Goal: Task Accomplishment & Management: Use online tool/utility

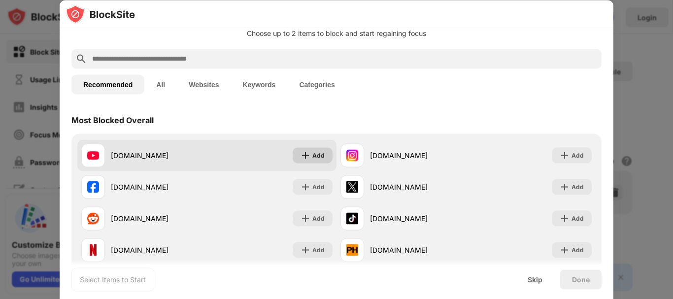
scroll to position [49, 0]
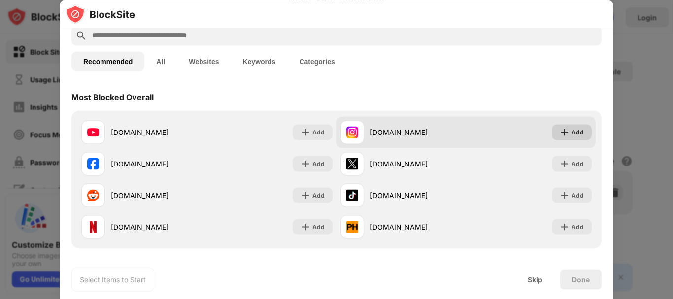
click at [572, 136] on div "Add" at bounding box center [578, 132] width 12 height 10
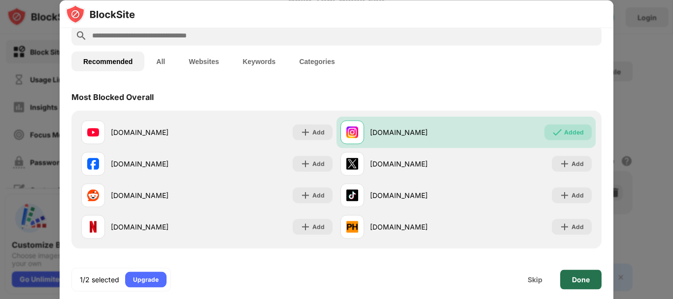
click at [580, 281] on div "Done" at bounding box center [581, 280] width 18 height 8
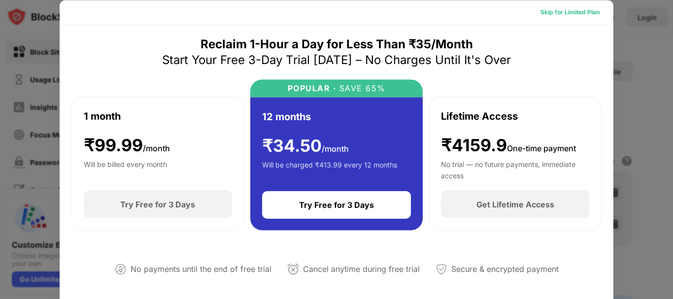
click at [576, 16] on div "Skip for Limited Plan" at bounding box center [570, 12] width 59 height 10
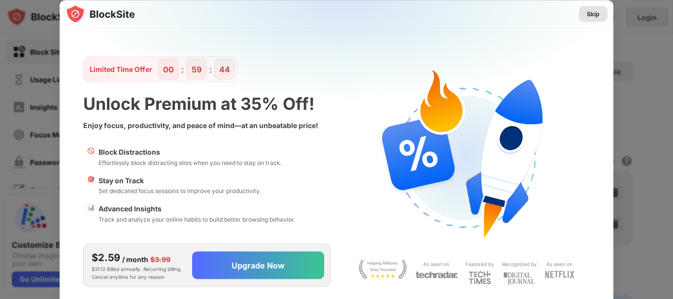
click at [595, 10] on div "Skip" at bounding box center [593, 14] width 13 height 10
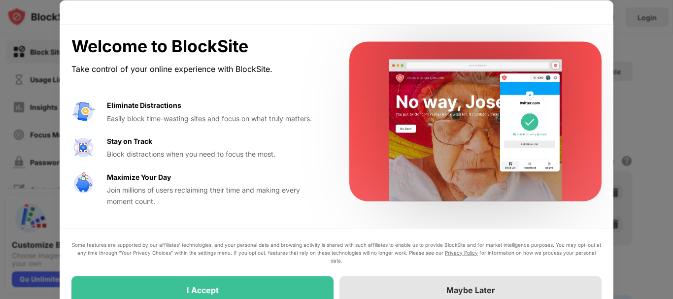
click at [461, 282] on div "Maybe Later" at bounding box center [471, 290] width 262 height 28
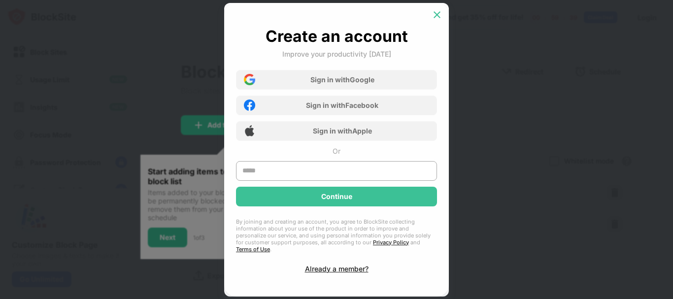
click at [443, 16] on div at bounding box center [437, 15] width 16 height 16
